Goal: Transaction & Acquisition: Purchase product/service

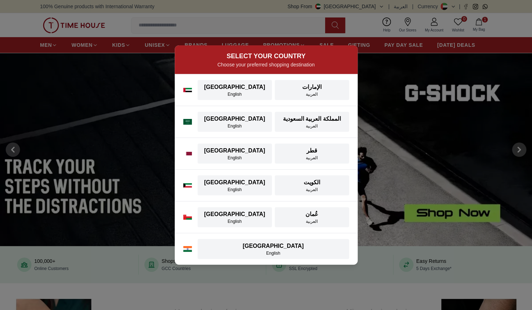
click at [239, 90] on div "[GEOGRAPHIC_DATA]" at bounding box center [235, 87] width 66 height 9
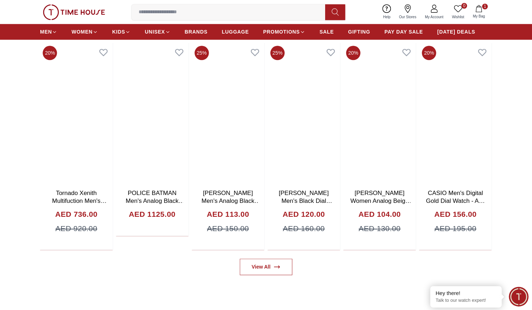
scroll to position [430, 0]
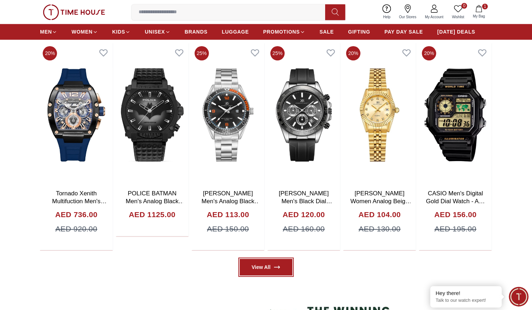
click at [260, 267] on link "View All" at bounding box center [266, 267] width 53 height 16
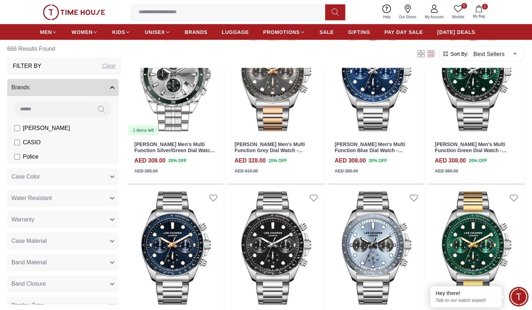
scroll to position [2468, 0]
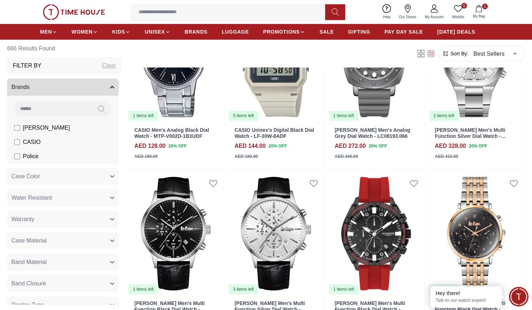
scroll to position [6680, 0]
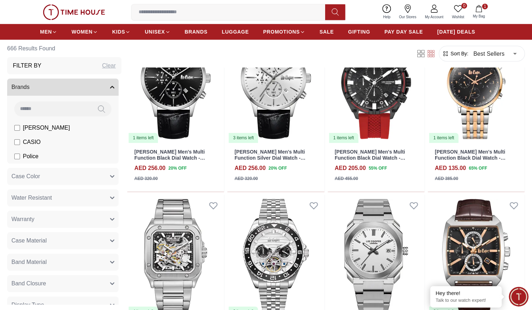
scroll to position [6574, 0]
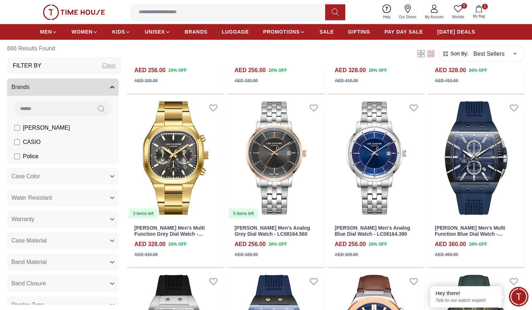
scroll to position [3855, 0]
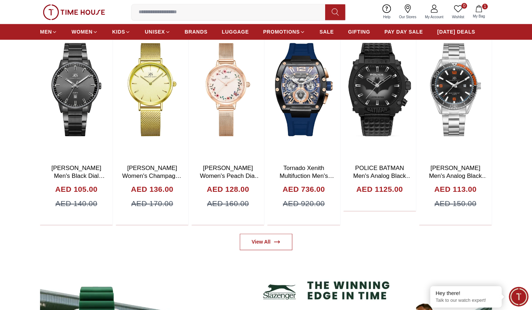
scroll to position [402, 0]
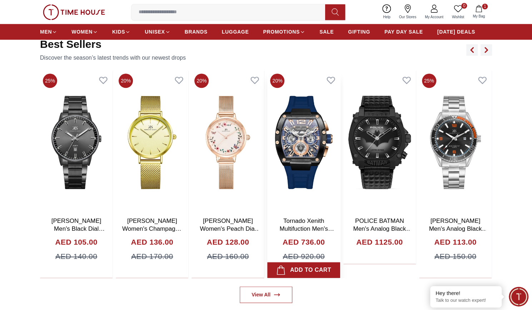
click at [304, 141] on img at bounding box center [303, 142] width 73 height 143
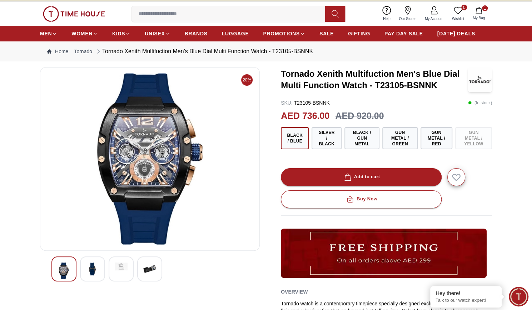
scroll to position [12, 0]
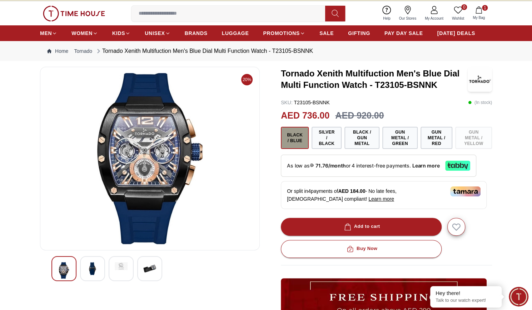
click at [303, 139] on button "Black / Blue" at bounding box center [295, 138] width 28 height 22
click at [324, 138] on button "Silver / Black" at bounding box center [327, 138] width 30 height 22
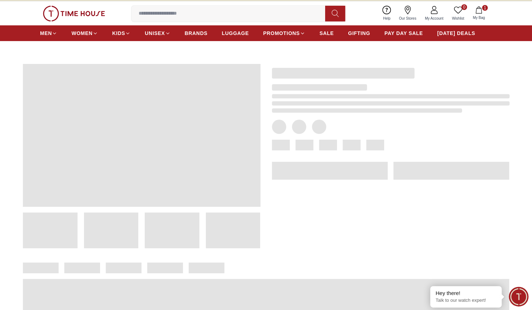
click at [359, 139] on div at bounding box center [384, 151] width 249 height 196
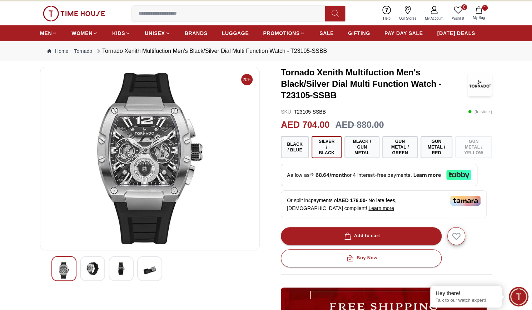
click at [392, 116] on div "Tornado Xenith Multifuction Men's Black/Silver Dial Multi Function Watch - T231…" at bounding box center [386, 256] width 211 height 378
